Goal: Task Accomplishment & Management: Use online tool/utility

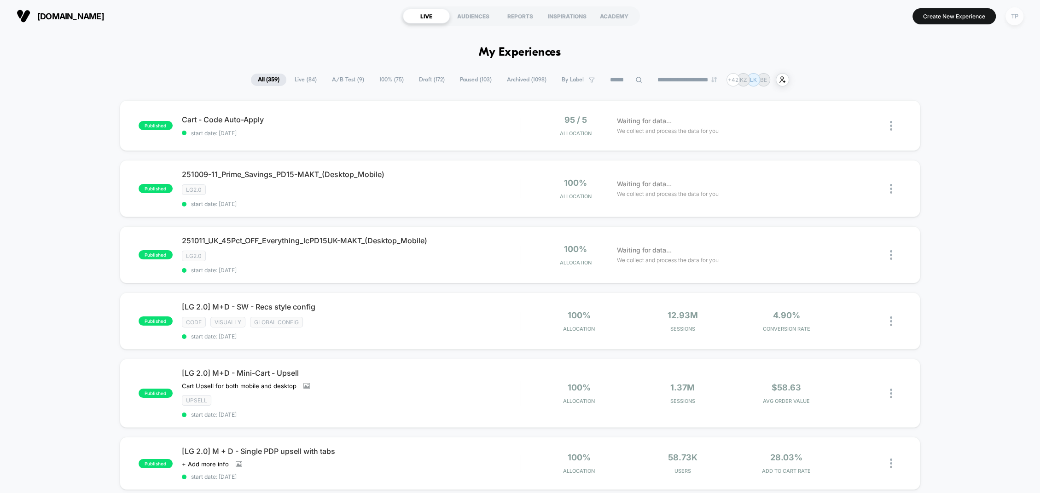
click at [1017, 17] on div "TP" at bounding box center [1014, 16] width 18 height 18
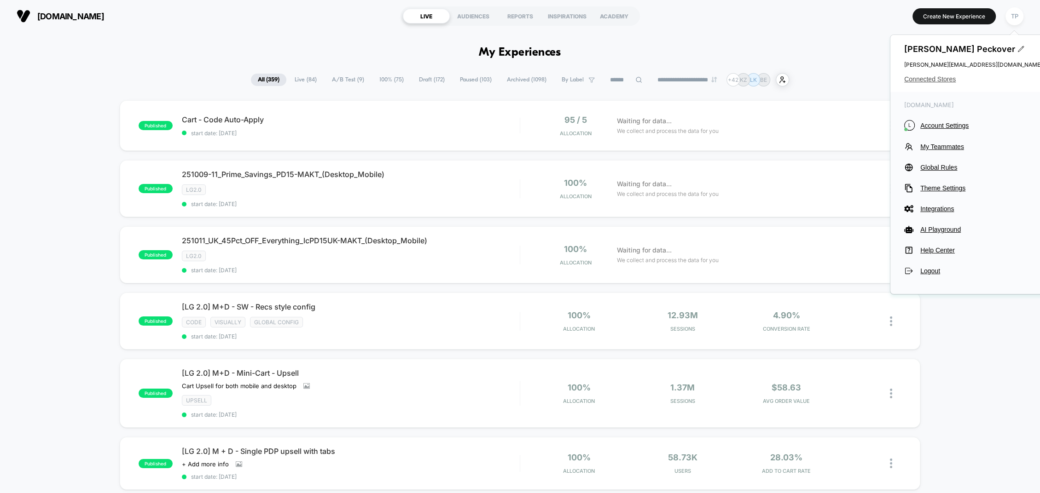
click at [933, 81] on span "Connected Stores" at bounding box center [973, 78] width 138 height 7
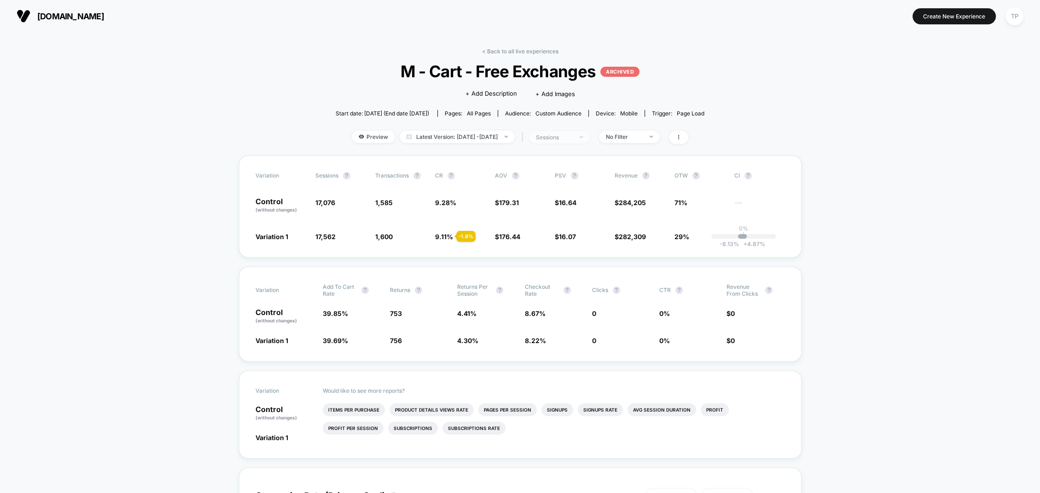
click at [573, 138] on div "sessions" at bounding box center [554, 137] width 37 height 7
click at [630, 134] on div "No Filter" at bounding box center [624, 136] width 37 height 7
click at [606, 226] on div at bounding box center [603, 226] width 7 height 7
click at [615, 273] on button "Save" at bounding box center [641, 270] width 84 height 15
click at [647, 140] on span "New Visitors" at bounding box center [629, 137] width 61 height 12
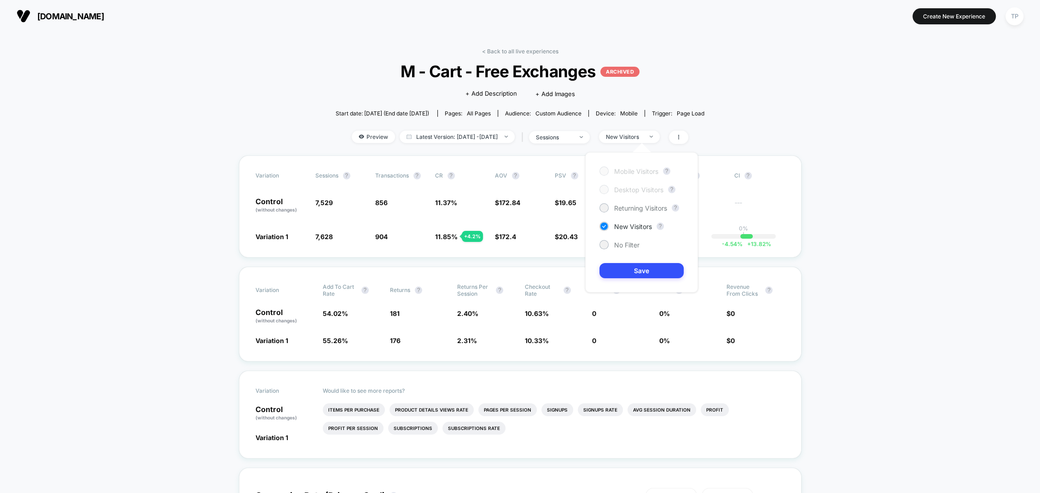
click at [354, 139] on span "Preview" at bounding box center [373, 137] width 43 height 12
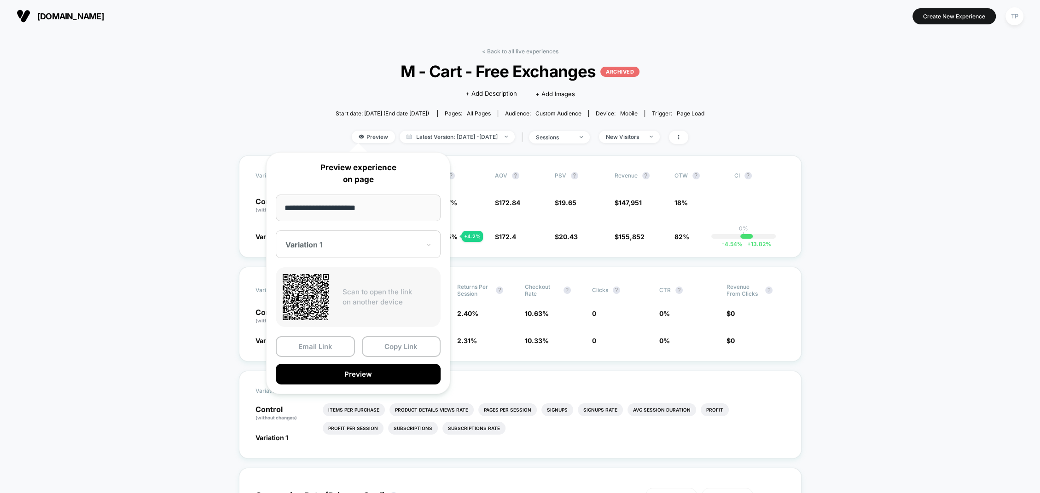
click at [324, 250] on div "Variation 1" at bounding box center [358, 245] width 165 height 28
click at [310, 290] on div "CONTROL" at bounding box center [358, 293] width 156 height 17
click at [557, 115] on span "Custom Audience" at bounding box center [558, 113] width 46 height 7
